Goal: Task Accomplishment & Management: Manage account settings

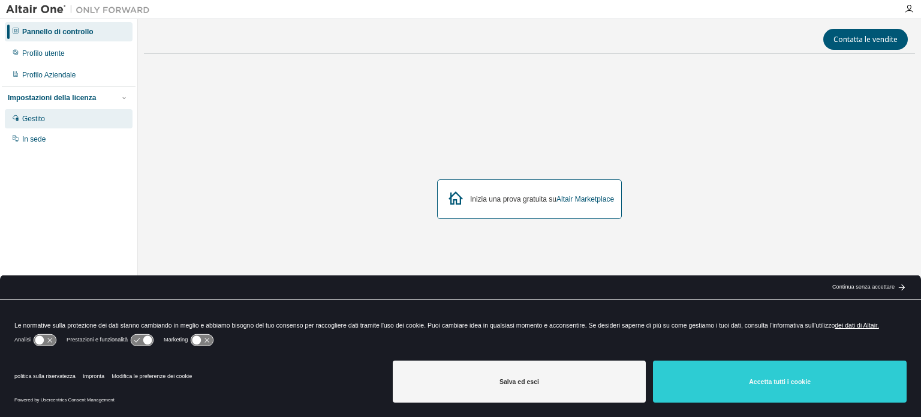
click at [46, 113] on div "Gestito" at bounding box center [69, 118] width 128 height 19
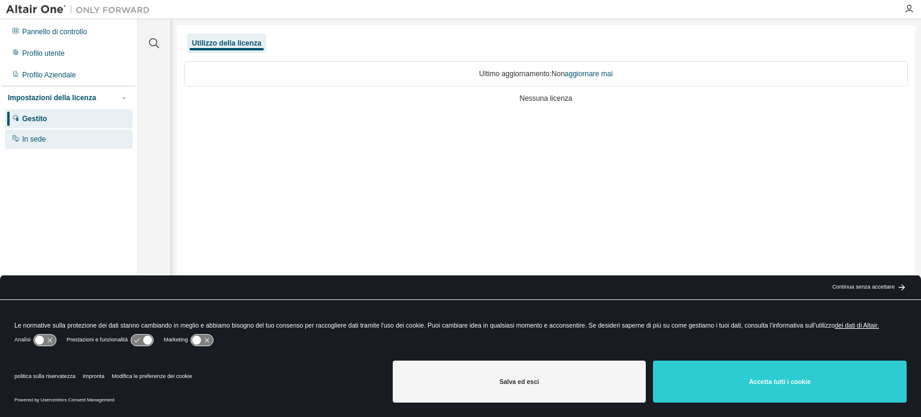
click at [40, 142] on font "In sede" at bounding box center [33, 139] width 23 height 8
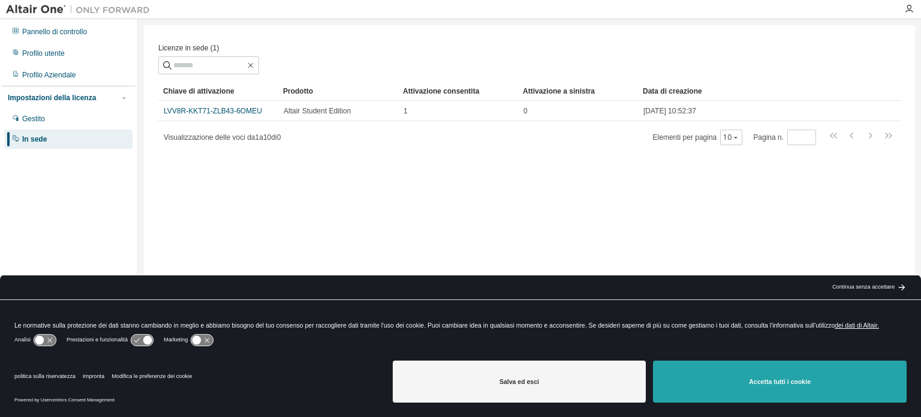
click at [722, 400] on button "[PERSON_NAME] tutti i cookie" at bounding box center [780, 381] width 254 height 42
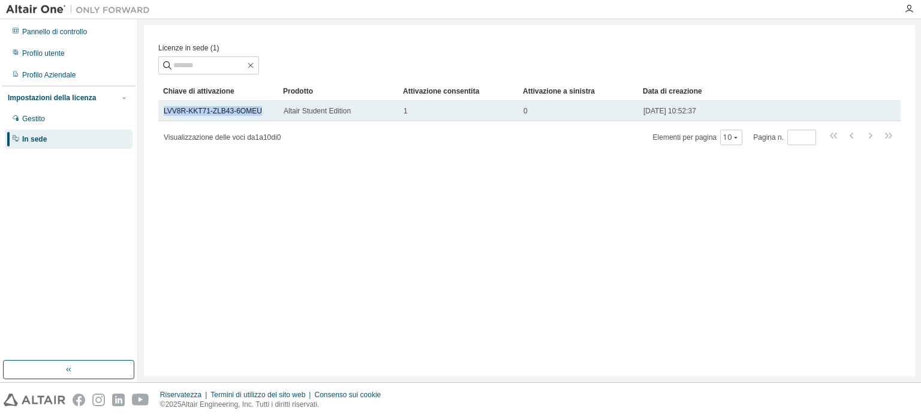
drag, startPoint x: 164, startPoint y: 113, endPoint x: 261, endPoint y: 117, distance: 97.2
click at [261, 116] on div "LVV8R-KKT71-ZLB43-6OMEU" at bounding box center [218, 111] width 109 height 10
copy font "LVV8R-KKT71-ZLB43-6OMEU"
